Goal: Task Accomplishment & Management: Use online tool/utility

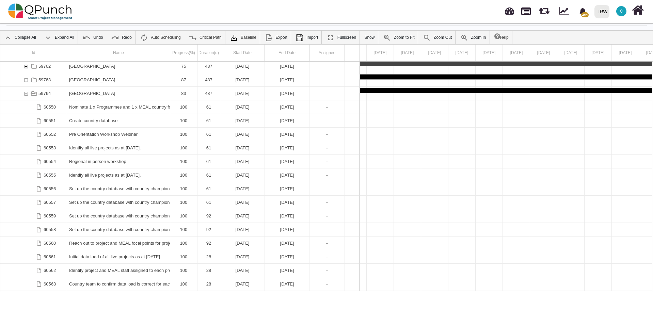
scroll to position [1524, 0]
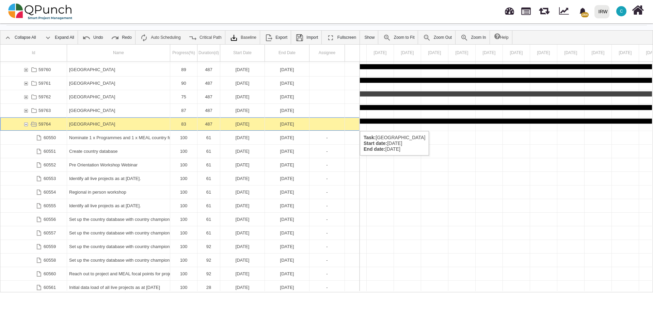
click at [26, 124] on div "59764" at bounding box center [26, 123] width 6 height 13
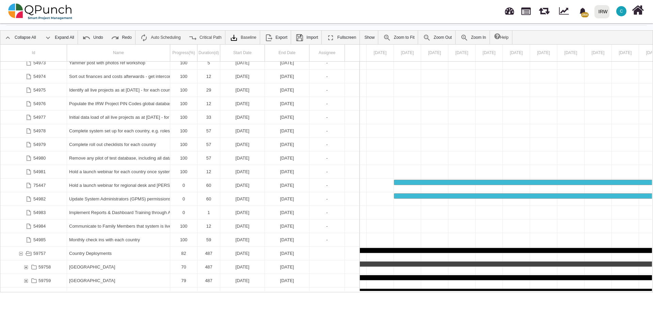
scroll to position [1391, 0]
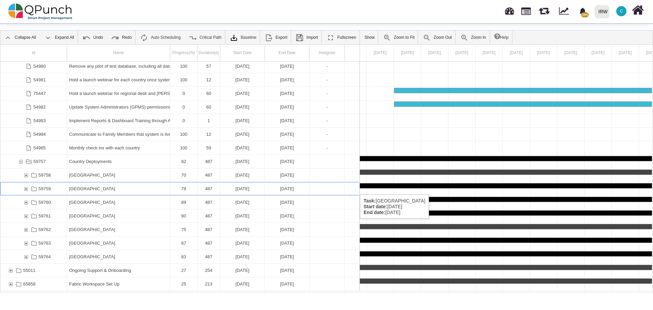
click at [23, 188] on div "59759" at bounding box center [26, 188] width 6 height 13
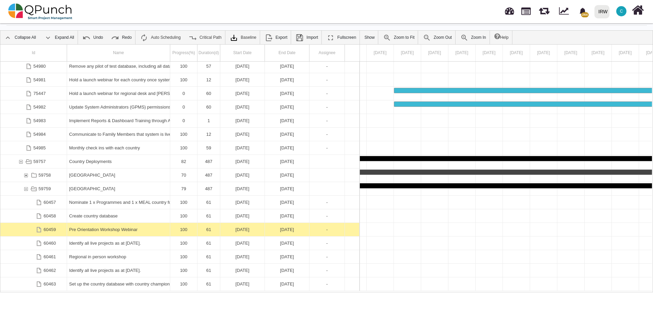
scroll to position [0, 0]
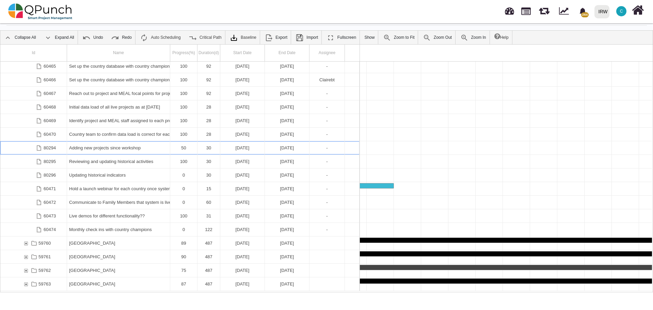
click at [118, 148] on div "Adding new projects since workshop" at bounding box center [118, 147] width 99 height 13
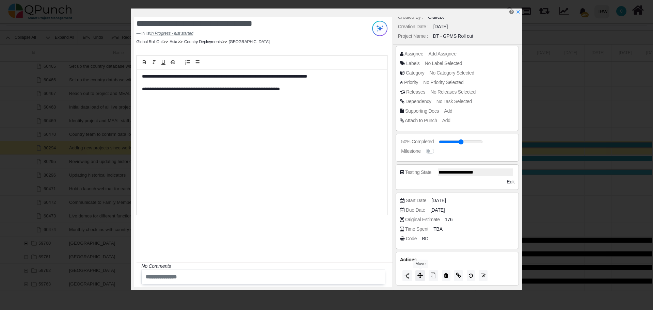
click at [420, 276] on icon at bounding box center [420, 275] width 5 height 5
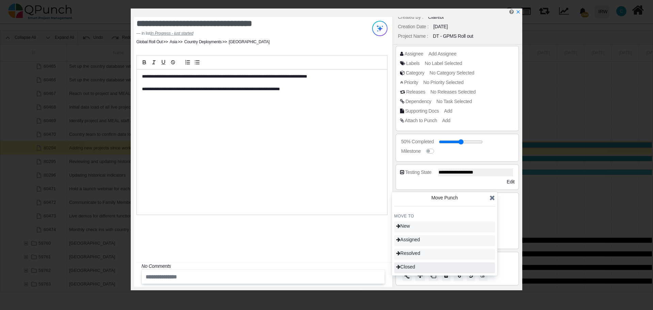
click at [415, 264] on span "Closed" at bounding box center [405, 266] width 19 height 5
type input "***"
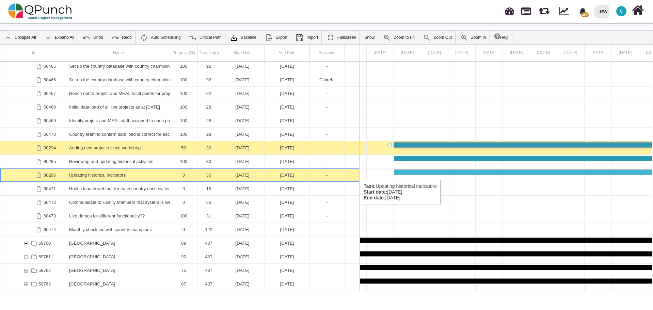
click at [115, 173] on div "Updating historical indicators" at bounding box center [118, 175] width 99 height 13
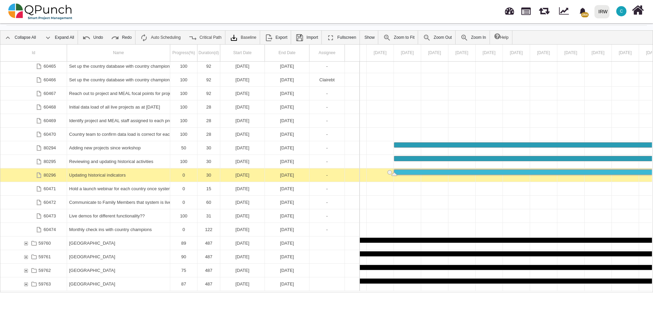
click at [115, 173] on div "Updating historical indicators" at bounding box center [118, 175] width 99 height 13
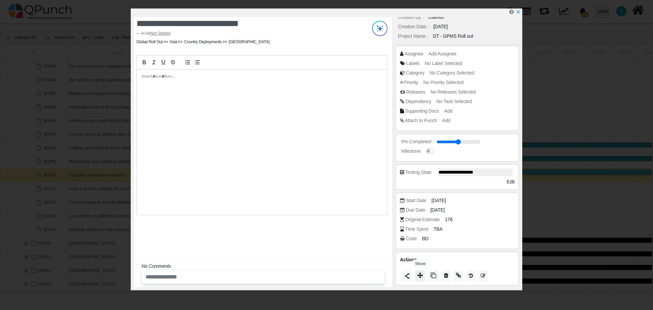
click at [419, 277] on icon at bounding box center [420, 275] width 5 height 5
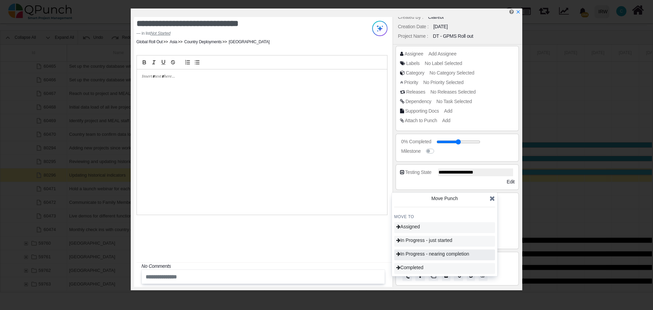
click at [424, 254] on span "In Progress - nearing completion" at bounding box center [432, 253] width 73 height 5
type input "**"
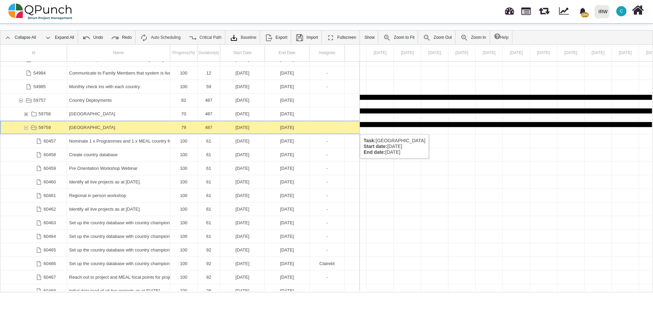
click at [25, 127] on div "59759" at bounding box center [26, 127] width 6 height 13
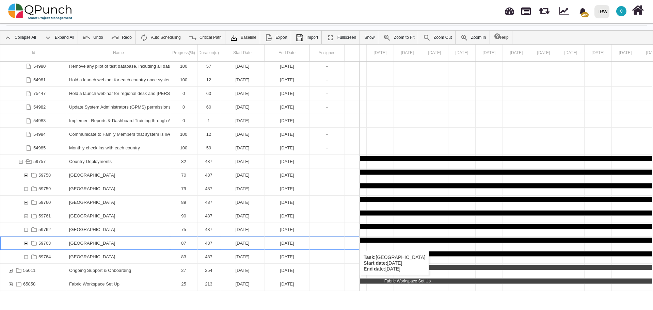
click at [26, 244] on div "59763" at bounding box center [26, 243] width 6 height 13
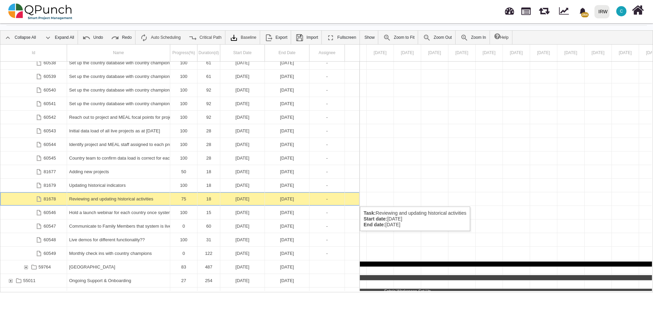
click at [115, 200] on div "Reviewing and updating historical activities" at bounding box center [118, 198] width 99 height 13
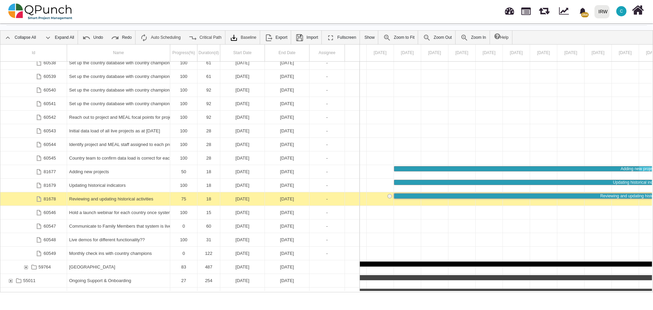
click at [115, 200] on div "Reviewing and updating historical activities" at bounding box center [118, 198] width 99 height 13
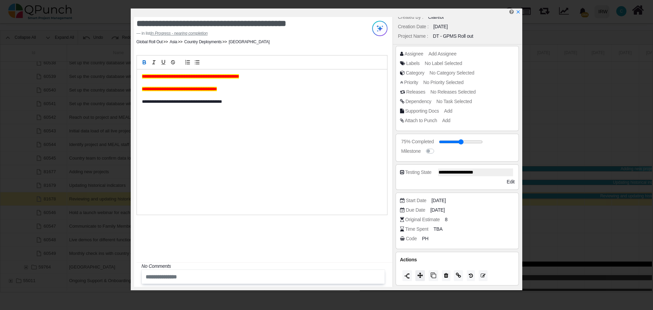
click at [421, 276] on icon at bounding box center [420, 275] width 5 height 5
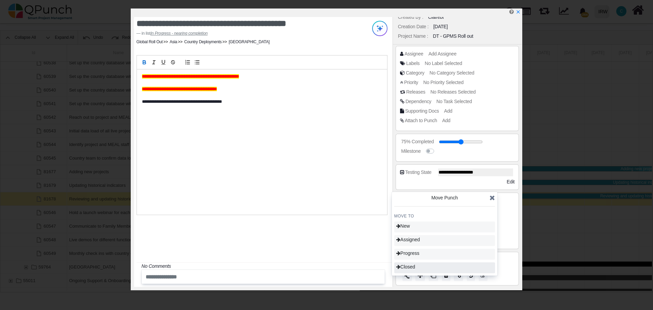
click at [415, 267] on span "Closed" at bounding box center [405, 266] width 19 height 5
type input "***"
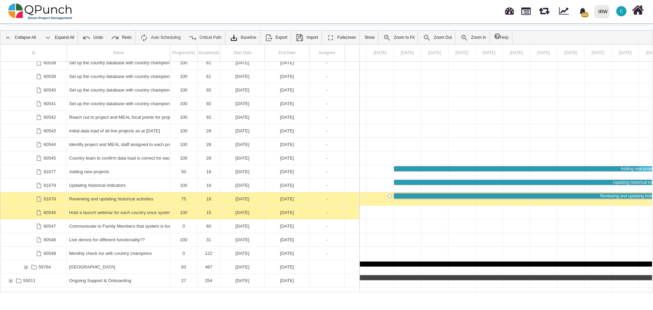
scroll to position [1606, 0]
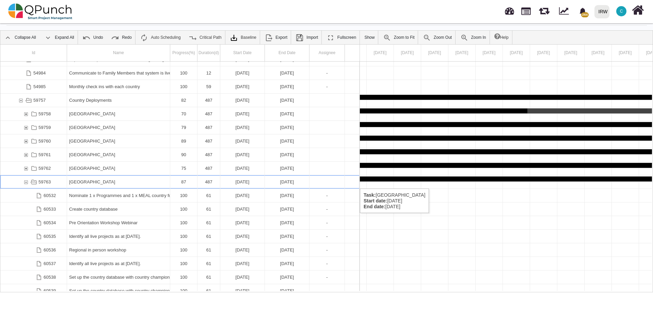
click at [26, 183] on div "59763" at bounding box center [26, 181] width 6 height 13
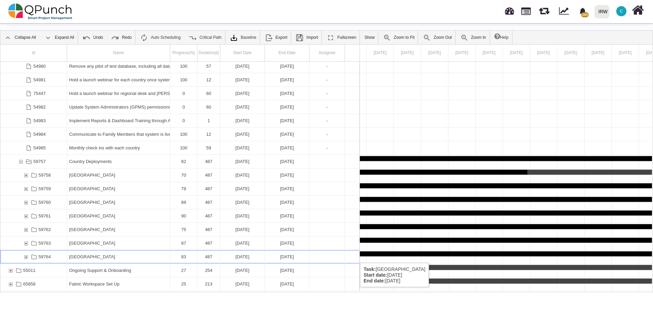
click at [26, 256] on div "59764" at bounding box center [26, 256] width 6 height 13
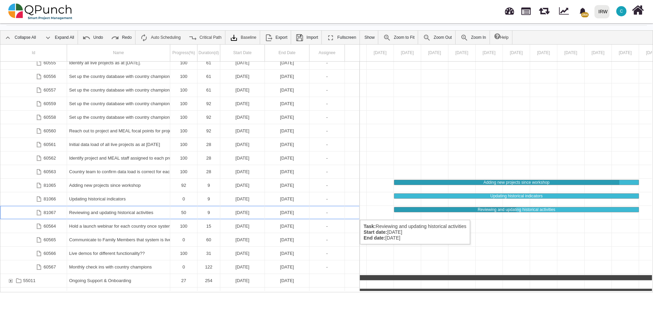
click at [102, 213] on div "Reviewing and updating historical activities" at bounding box center [118, 212] width 99 height 13
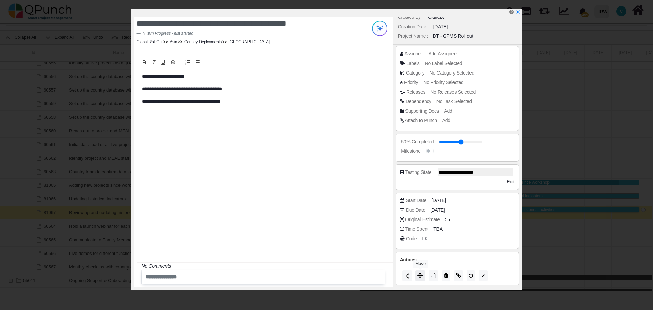
click at [420, 274] on icon at bounding box center [420, 275] width 5 height 5
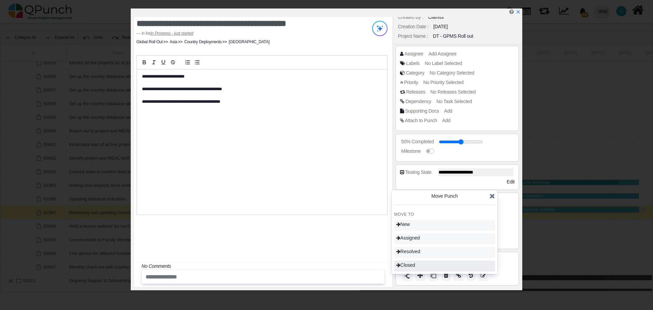
click at [418, 266] on div "Closed" at bounding box center [444, 266] width 101 height 11
type input "***"
